Goal: Information Seeking & Learning: Check status

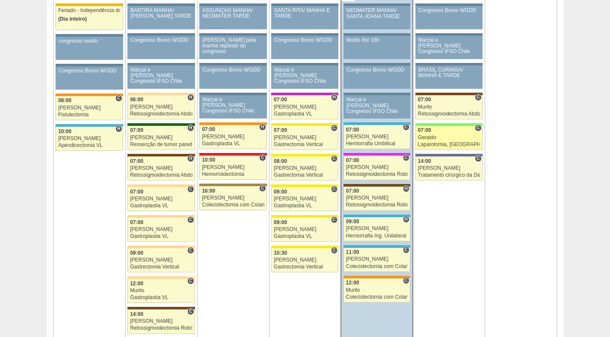
scroll to position [473, 0]
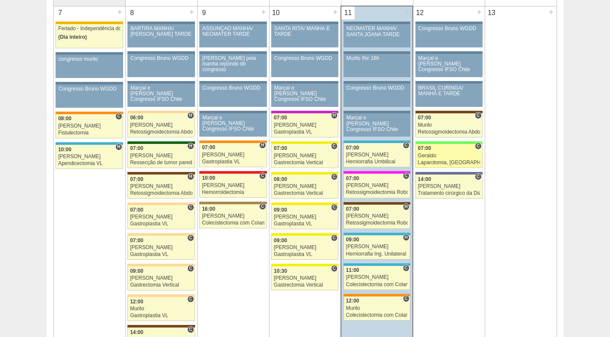
click at [452, 154] on div "Geraldo" at bounding box center [449, 156] width 62 height 6
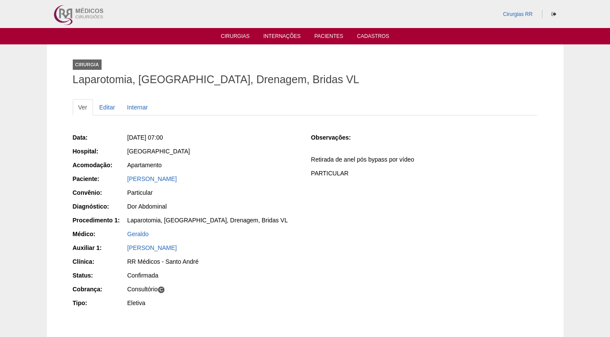
click at [214, 193] on div "Particular" at bounding box center [213, 192] width 172 height 9
drag, startPoint x: 197, startPoint y: 179, endPoint x: 113, endPoint y: 178, distance: 83.5
click at [113, 178] on div "Paciente: [PERSON_NAME]" at bounding box center [186, 179] width 226 height 11
copy div "Paciente: [PERSON_NAME]"
click at [241, 171] on div "Apartamento" at bounding box center [213, 166] width 173 height 11
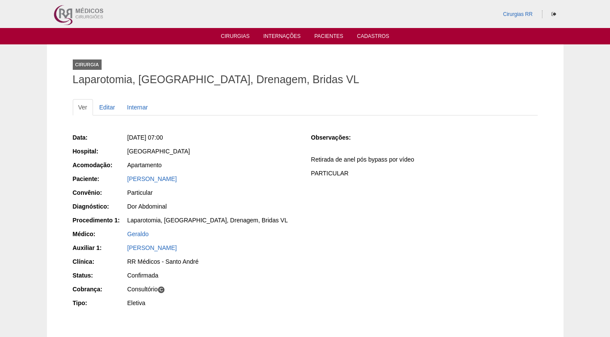
click at [256, 150] on div "[GEOGRAPHIC_DATA]" at bounding box center [213, 151] width 172 height 9
click at [214, 222] on div "Laparotomia, [GEOGRAPHIC_DATA], Drenagem, Bridas VL" at bounding box center [213, 220] width 172 height 9
click at [144, 192] on div "Particular" at bounding box center [213, 192] width 172 height 9
click at [171, 194] on div "Particular" at bounding box center [213, 192] width 172 height 9
click at [157, 162] on div "Apartamento" at bounding box center [213, 165] width 172 height 9
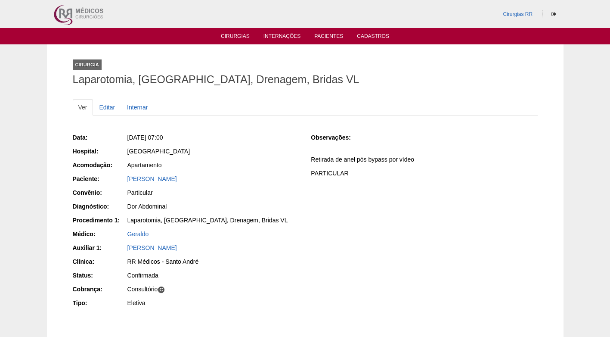
click at [211, 152] on div "[GEOGRAPHIC_DATA]" at bounding box center [213, 151] width 172 height 9
click at [247, 141] on div "Sex, 12/09/2025 - 07:00" at bounding box center [213, 137] width 172 height 9
click at [245, 145] on div "Data: Sex, 12/09/2025 - 07:00 Hospital: Brasil Acomodação: Apartamento Paciente…" at bounding box center [186, 221] width 226 height 182
click at [265, 152] on div "[GEOGRAPHIC_DATA]" at bounding box center [213, 151] width 172 height 9
click at [271, 161] on div "Apartamento" at bounding box center [213, 165] width 172 height 9
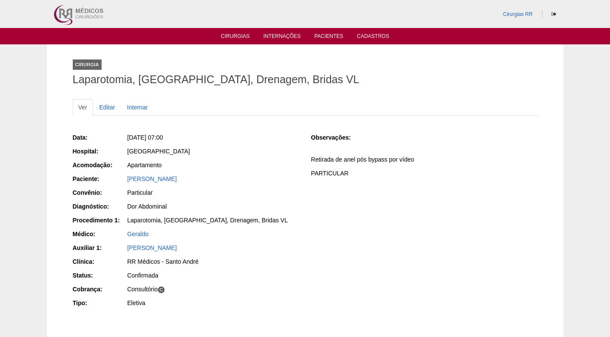
click at [326, 169] on p "PARTICULAR" at bounding box center [424, 173] width 226 height 8
click at [300, 188] on div "Data: Sex, 12/09/2025 - 07:00 Hospital: Brasil Acomodação: Apartamento Paciente…" at bounding box center [305, 221] width 465 height 182
click at [295, 185] on div "Data: Sex, 12/09/2025 - 07:00 Hospital: Brasil Acomodação: Apartamento Paciente…" at bounding box center [186, 221] width 226 height 182
click at [292, 189] on div "Particular" at bounding box center [213, 192] width 172 height 9
click at [281, 178] on div "Denise Marzano Barile" at bounding box center [213, 178] width 172 height 9
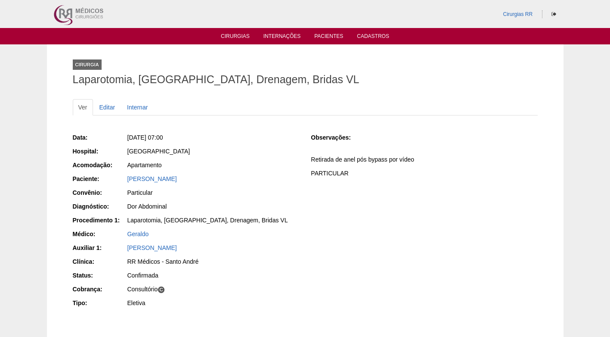
scroll to position [43, 0]
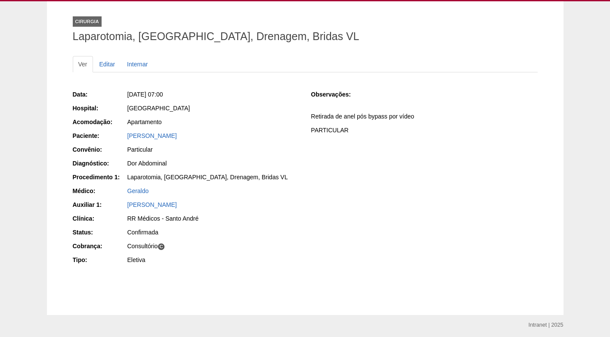
click at [293, 192] on div "Geraldo" at bounding box center [213, 190] width 172 height 9
click at [278, 149] on div "Particular" at bounding box center [213, 149] width 172 height 9
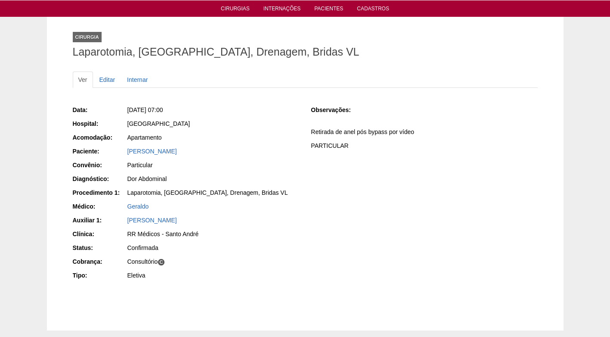
scroll to position [0, 0]
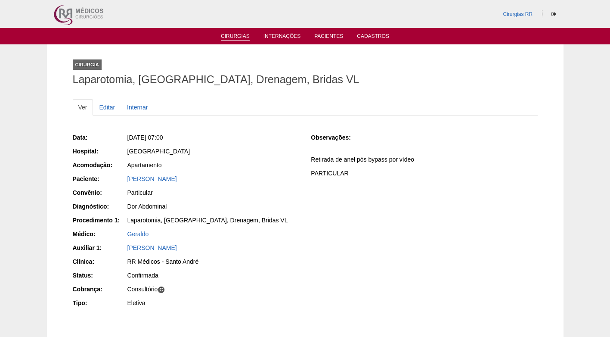
click at [228, 36] on link "Cirurgias" at bounding box center [235, 36] width 29 height 7
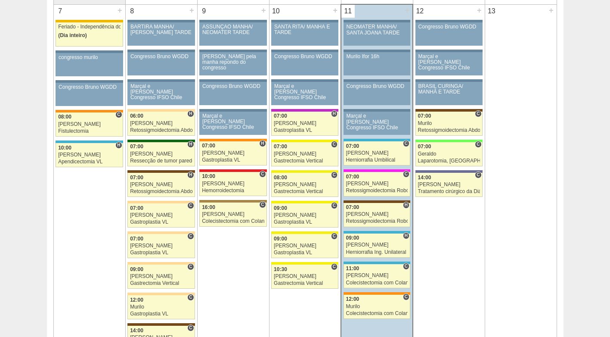
scroll to position [473, 0]
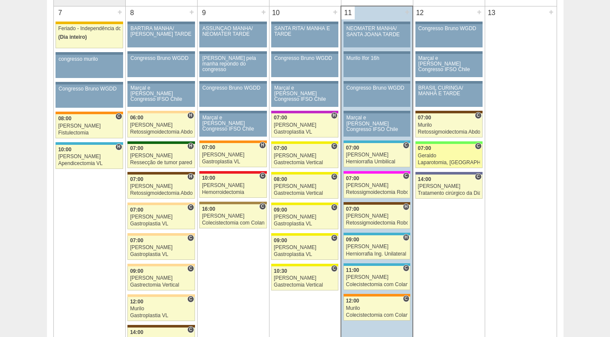
click at [449, 153] on div "Geraldo" at bounding box center [449, 156] width 62 height 6
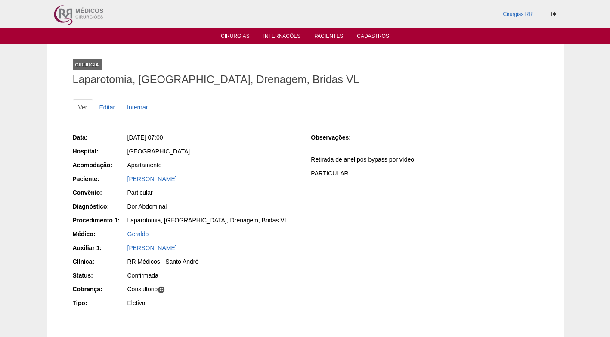
drag, startPoint x: 205, startPoint y: 179, endPoint x: 125, endPoint y: 179, distance: 79.6
click at [125, 179] on div "Paciente: [PERSON_NAME]" at bounding box center [186, 179] width 226 height 11
copy div "Paciente: [PERSON_NAME]"
click at [247, 174] on div "[PERSON_NAME]" at bounding box center [213, 178] width 172 height 9
click at [312, 182] on div "Observações: Retirada de anel pós bypass por vídeo PARTICULAR" at bounding box center [424, 158] width 226 height 50
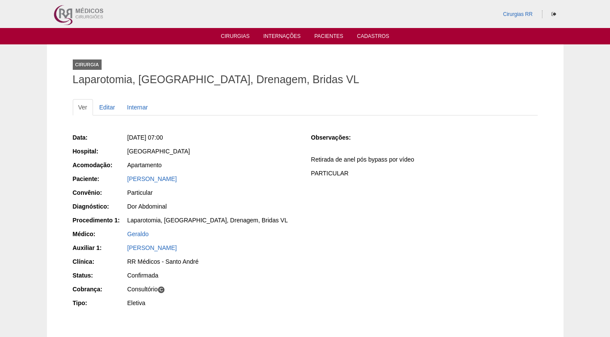
click at [266, 164] on div "Apartamento" at bounding box center [213, 165] width 172 height 9
click at [232, 168] on div "Apartamento" at bounding box center [213, 165] width 172 height 9
click at [339, 71] on div "Cirurgia Laparotomia, Biópsia, Drenagem, Bridas VL" at bounding box center [305, 71] width 465 height 40
drag, startPoint x: 250, startPoint y: 166, endPoint x: 246, endPoint y: 163, distance: 4.7
click at [249, 166] on div "Apartamento" at bounding box center [213, 165] width 172 height 9
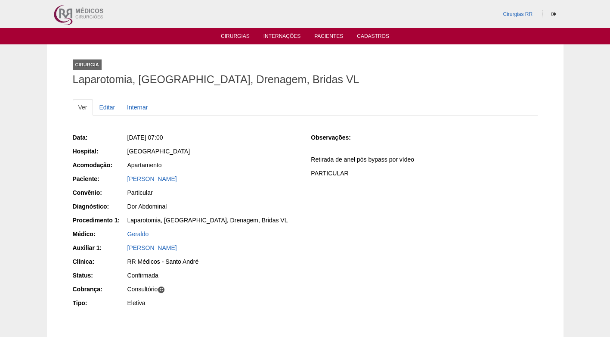
click at [253, 161] on div "Apartamento" at bounding box center [213, 165] width 172 height 9
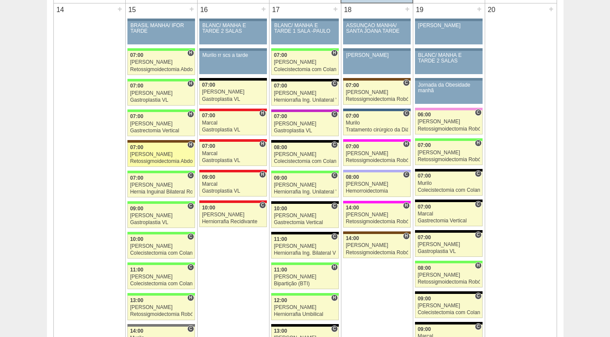
scroll to position [818, 0]
